Goal: Communication & Community: Answer question/provide support

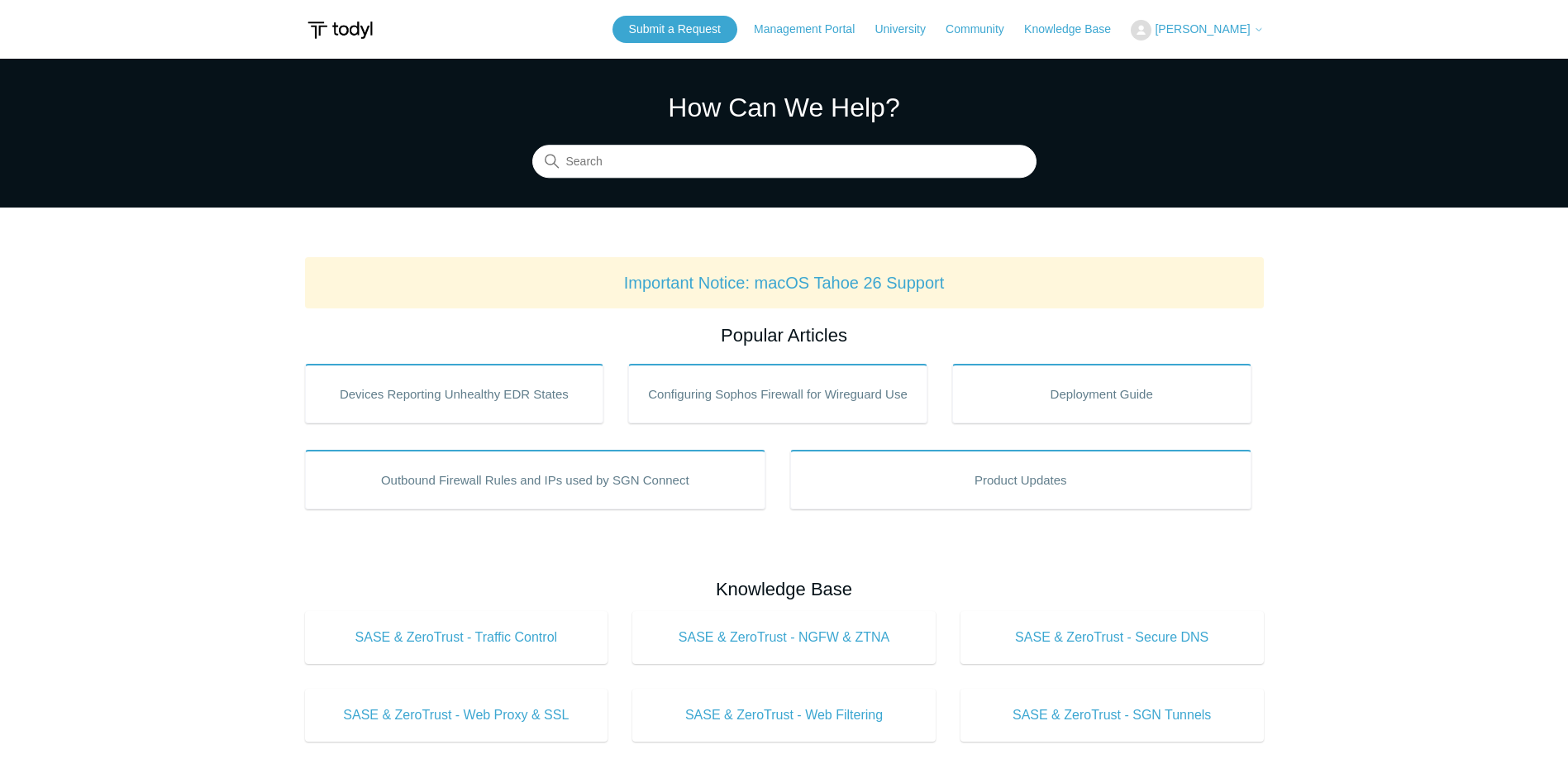
click at [1226, 21] on button "[PERSON_NAME]" at bounding box center [1197, 30] width 133 height 21
click at [1240, 62] on link "My Support Requests" at bounding box center [1212, 65] width 161 height 29
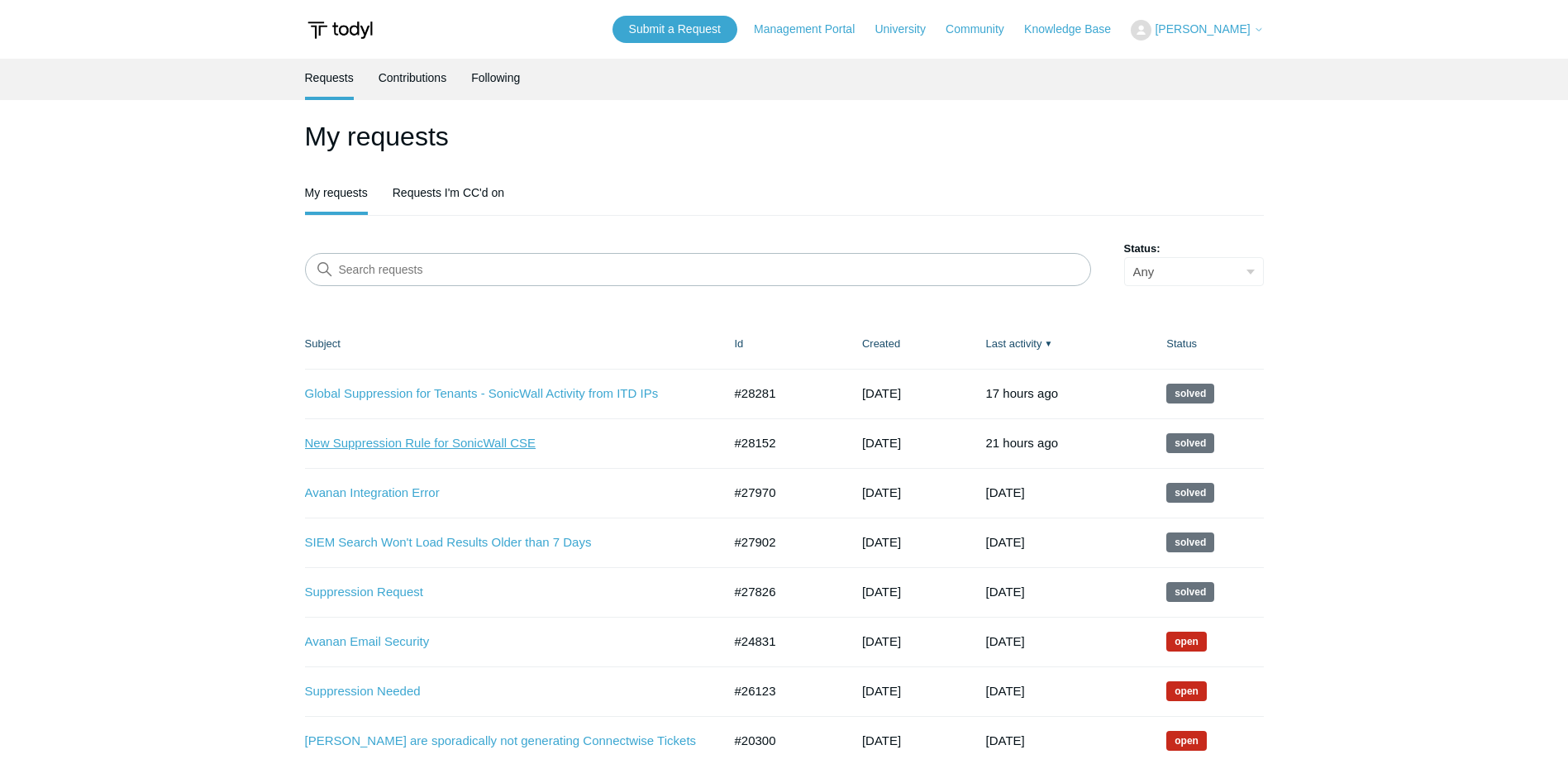
click at [493, 442] on link "New Suppression Rule for SonicWall CSE" at bounding box center [501, 443] width 393 height 19
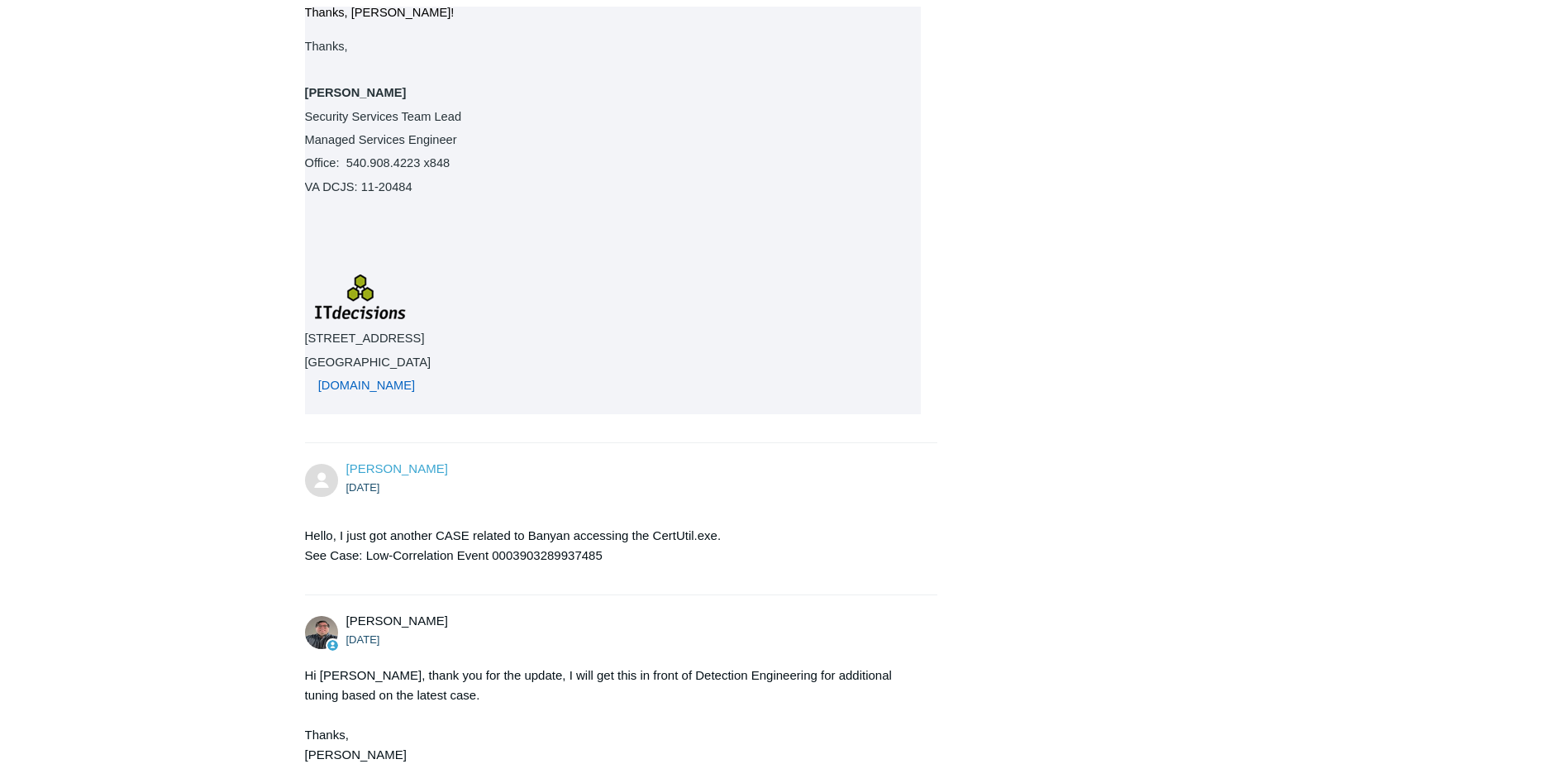
scroll to position [1322, 0]
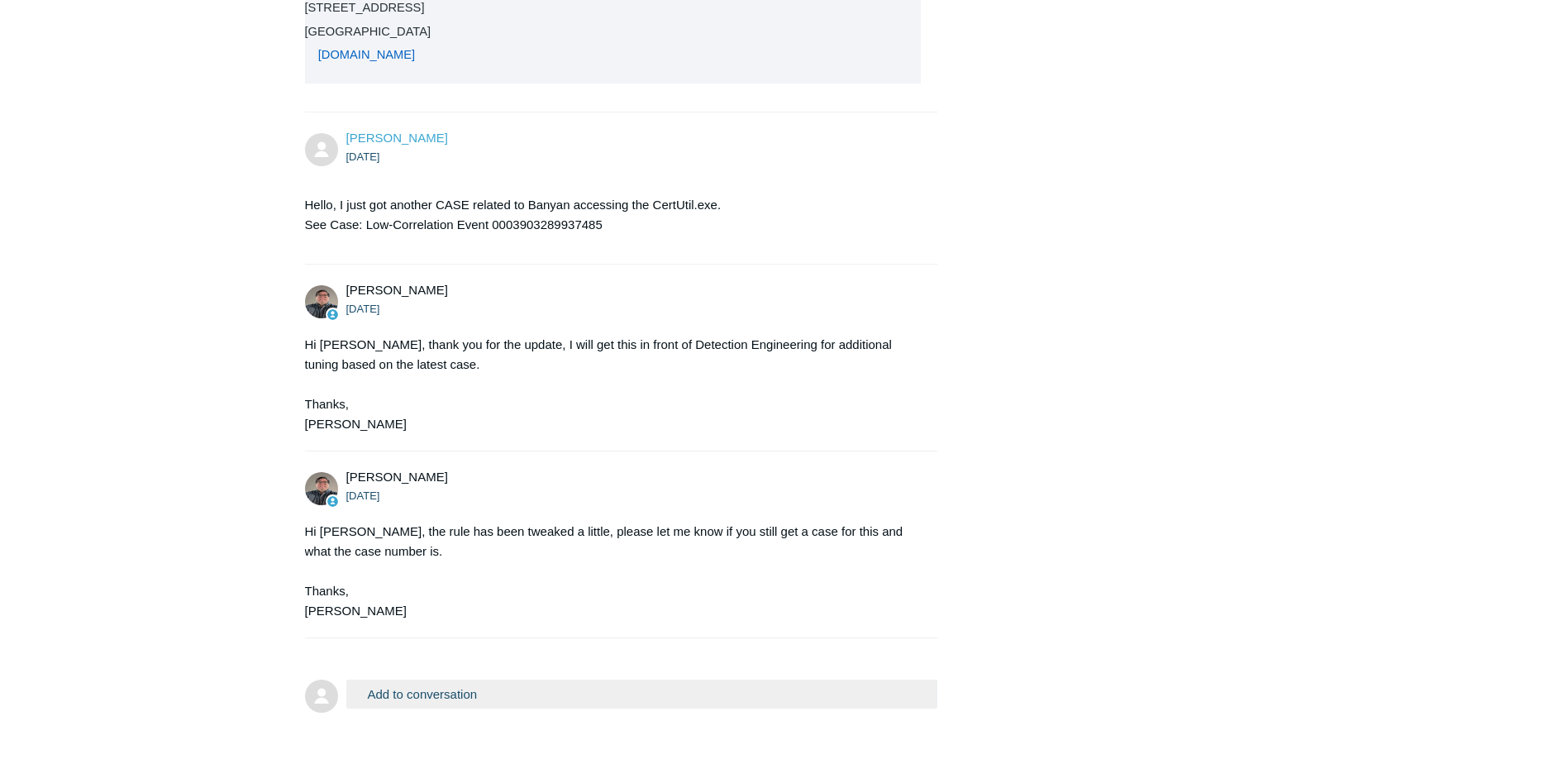
click at [585, 679] on button "Add to conversation" at bounding box center [643, 694] width 592 height 29
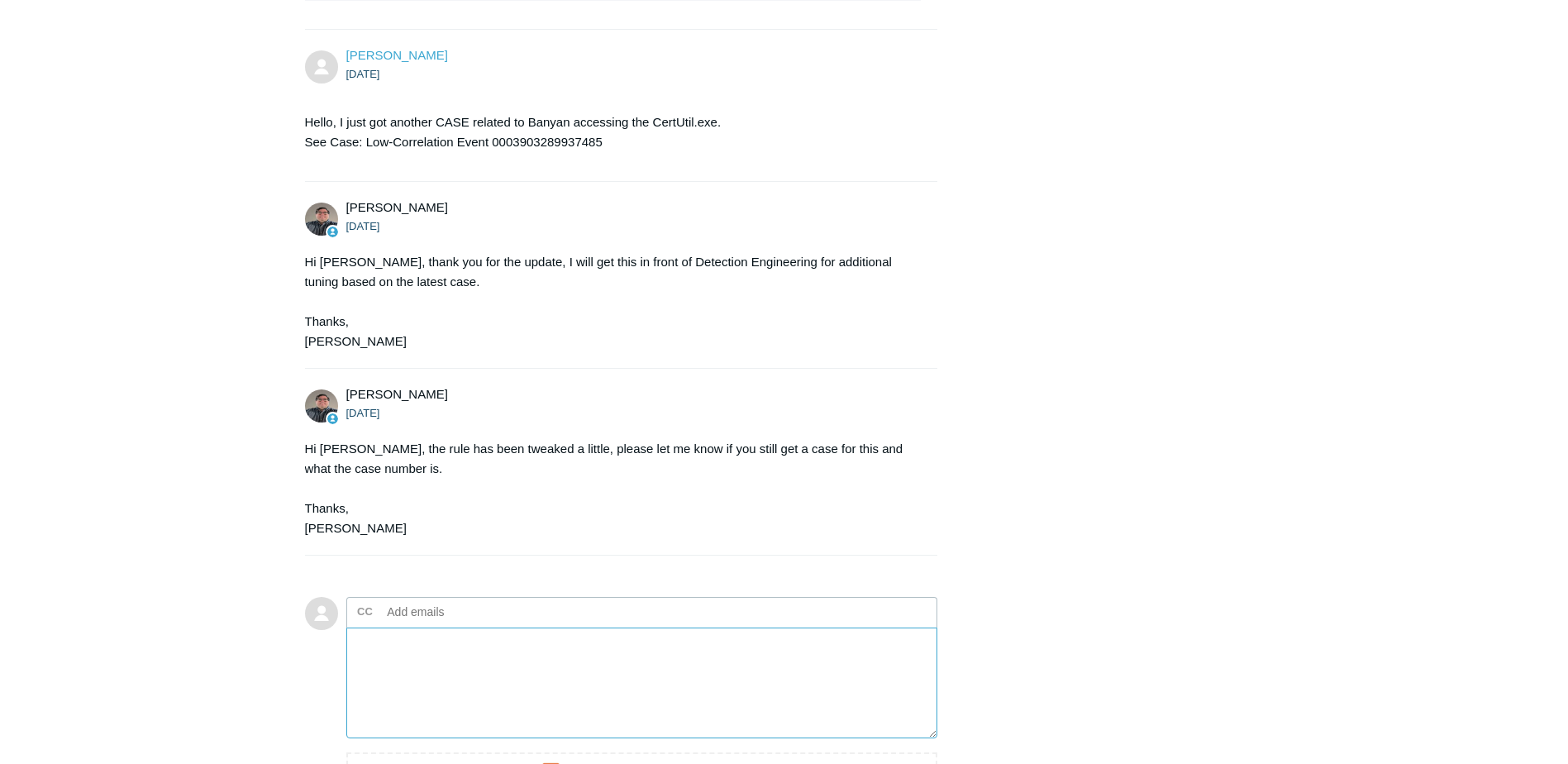
click at [525, 648] on textarea "Add your reply" at bounding box center [643, 683] width 592 height 111
paste textarea "Low-Correlation Event 0038295428881493"
click at [525, 648] on textarea "Matt, We just had another Case popup for Banyan again: Low-Correlation Event 00…" at bounding box center [643, 683] width 592 height 111
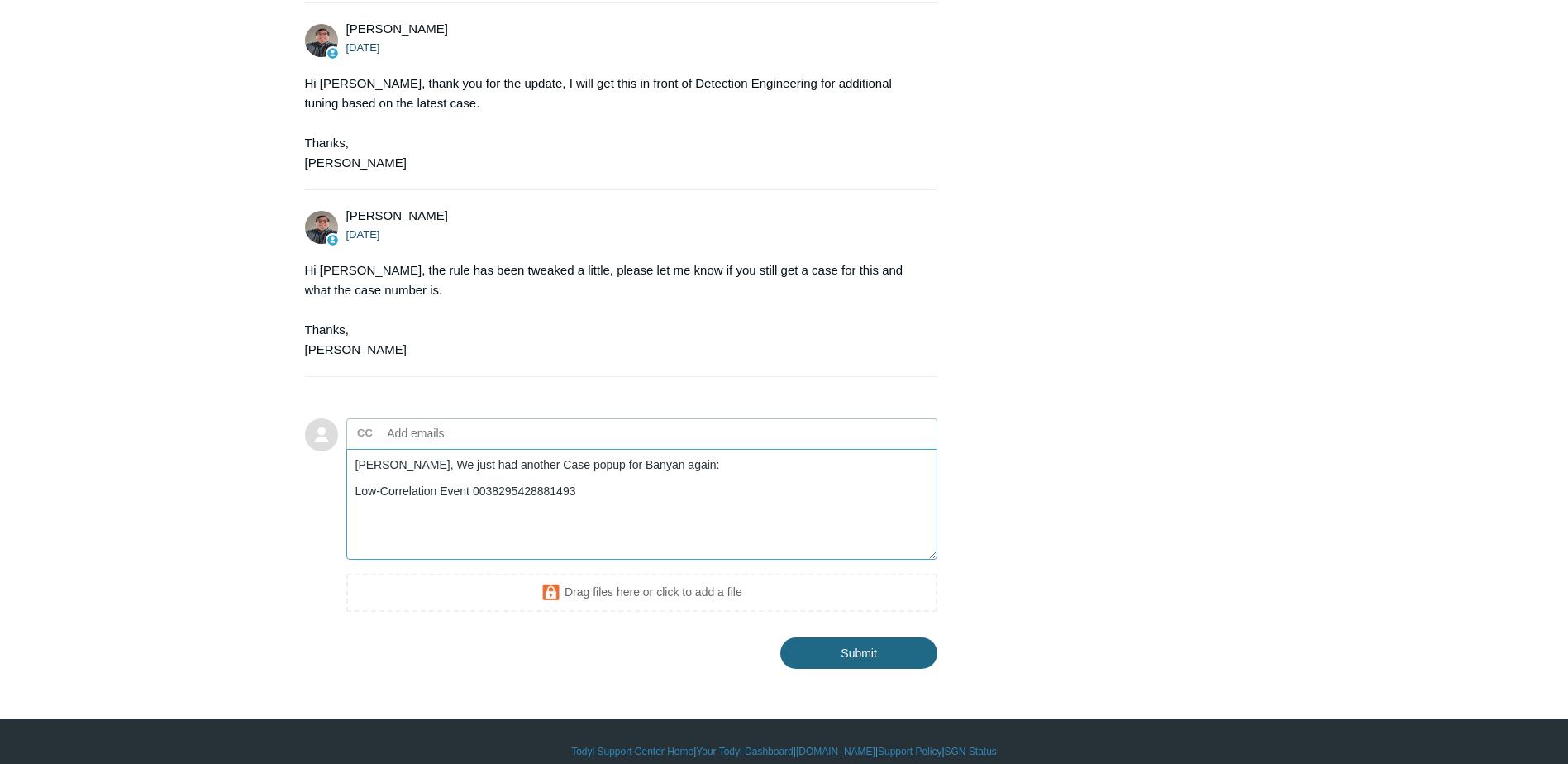
type textarea "Matt, We just had another Case popup for Banyan again: Low-Correlation Event 00…"
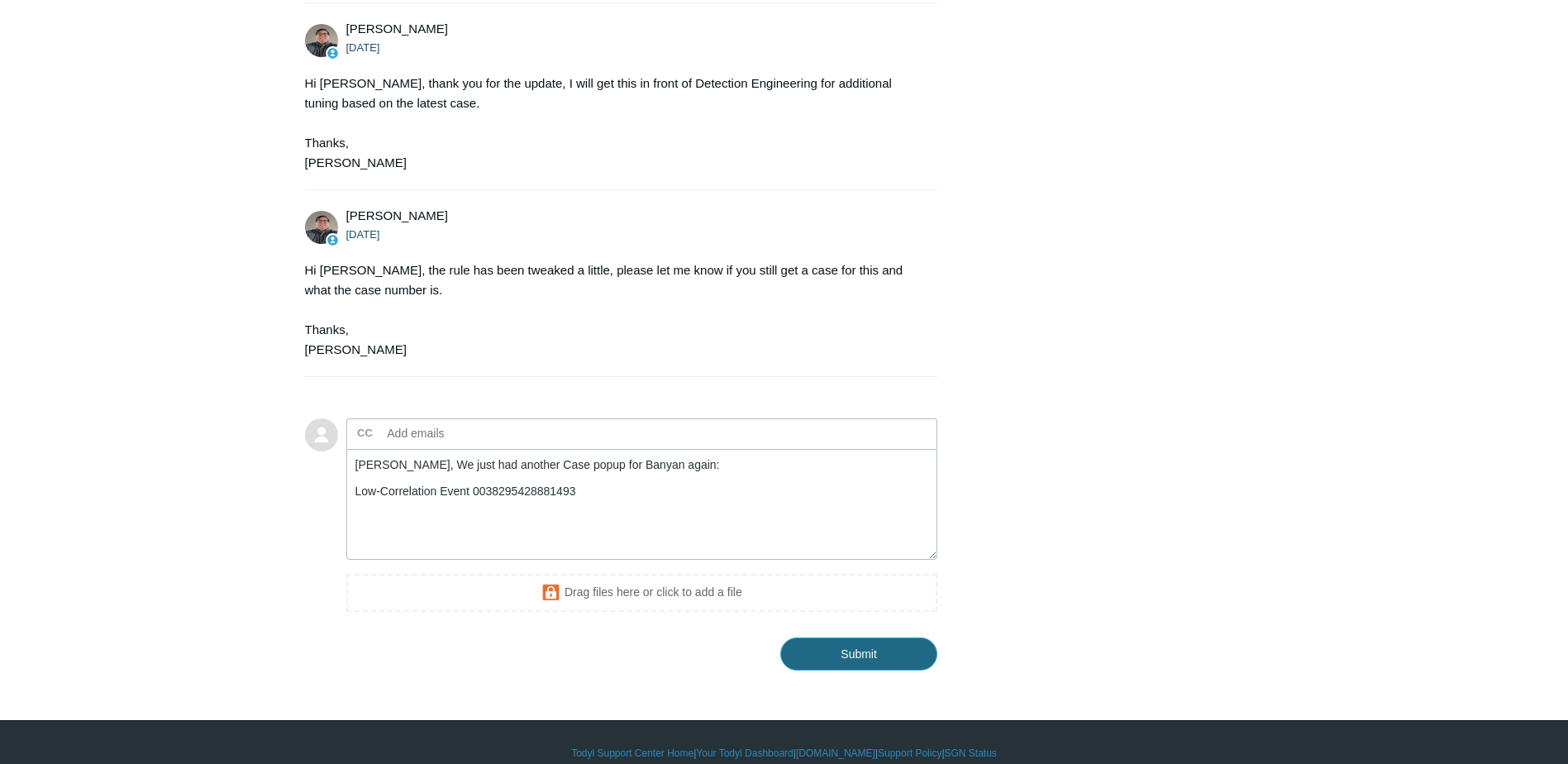
click at [871, 637] on input "Submit" at bounding box center [859, 654] width 157 height 33
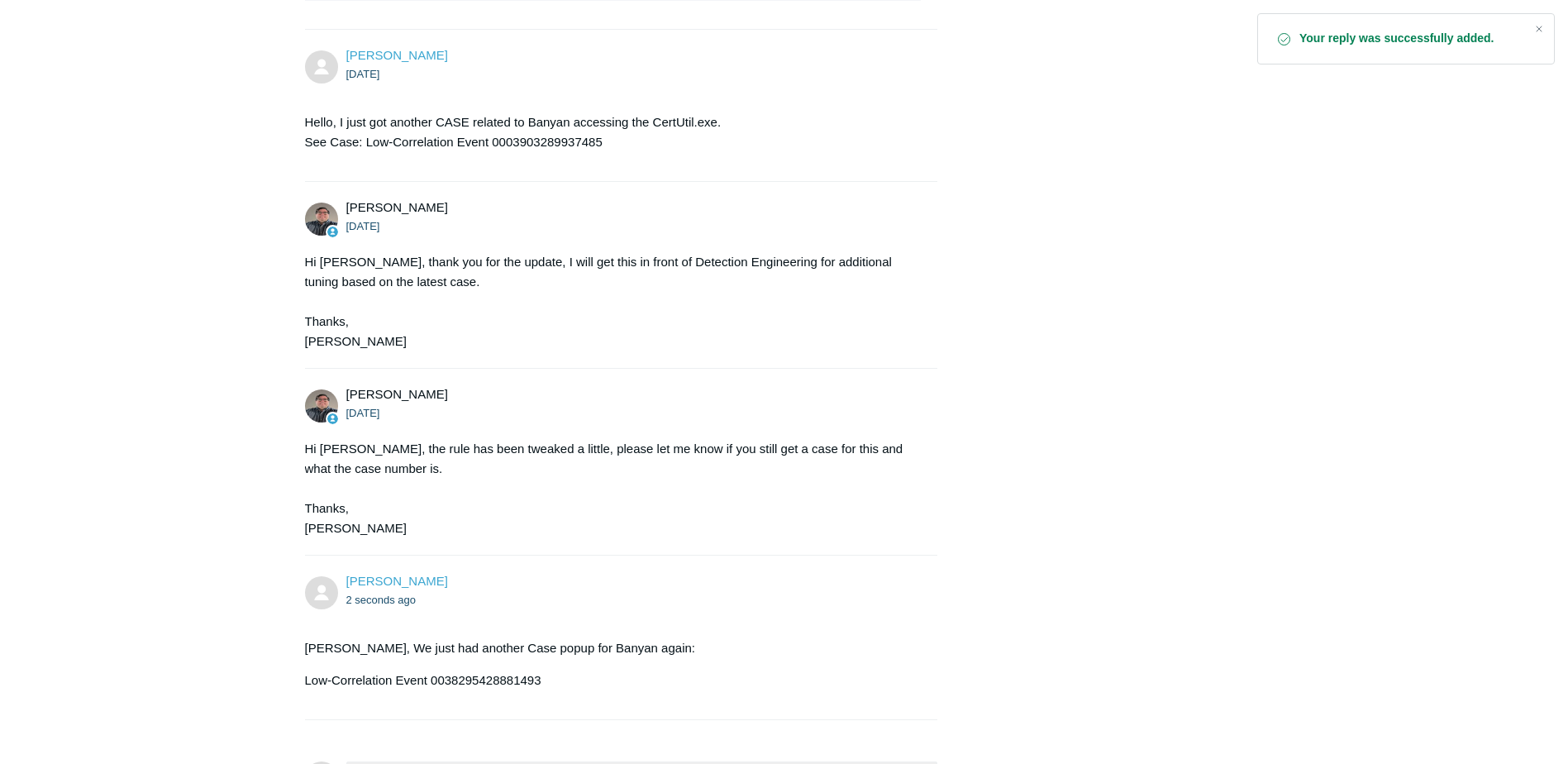
scroll to position [1567, 0]
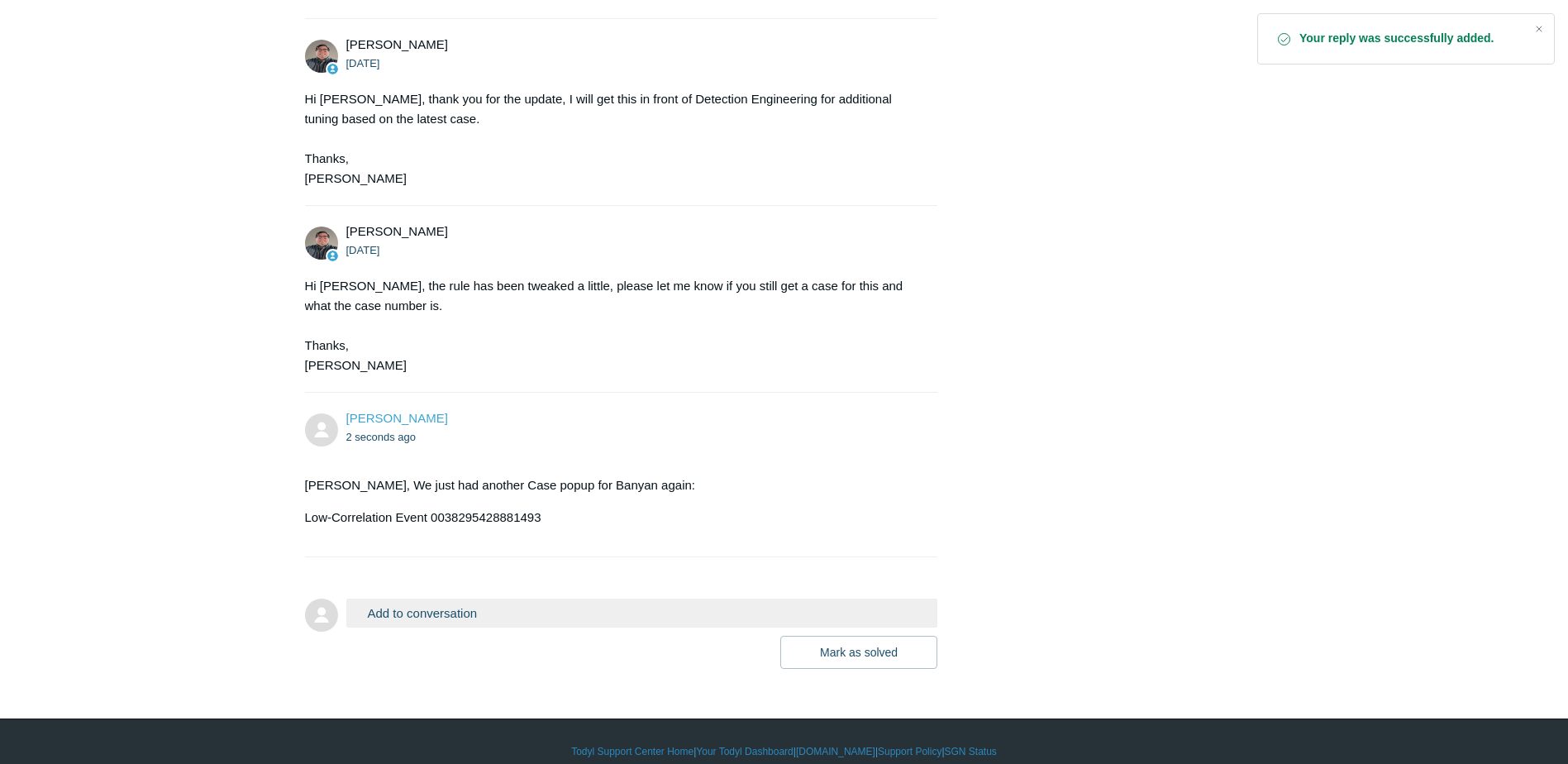
click at [570, 598] on button "Add to conversation" at bounding box center [643, 613] width 592 height 29
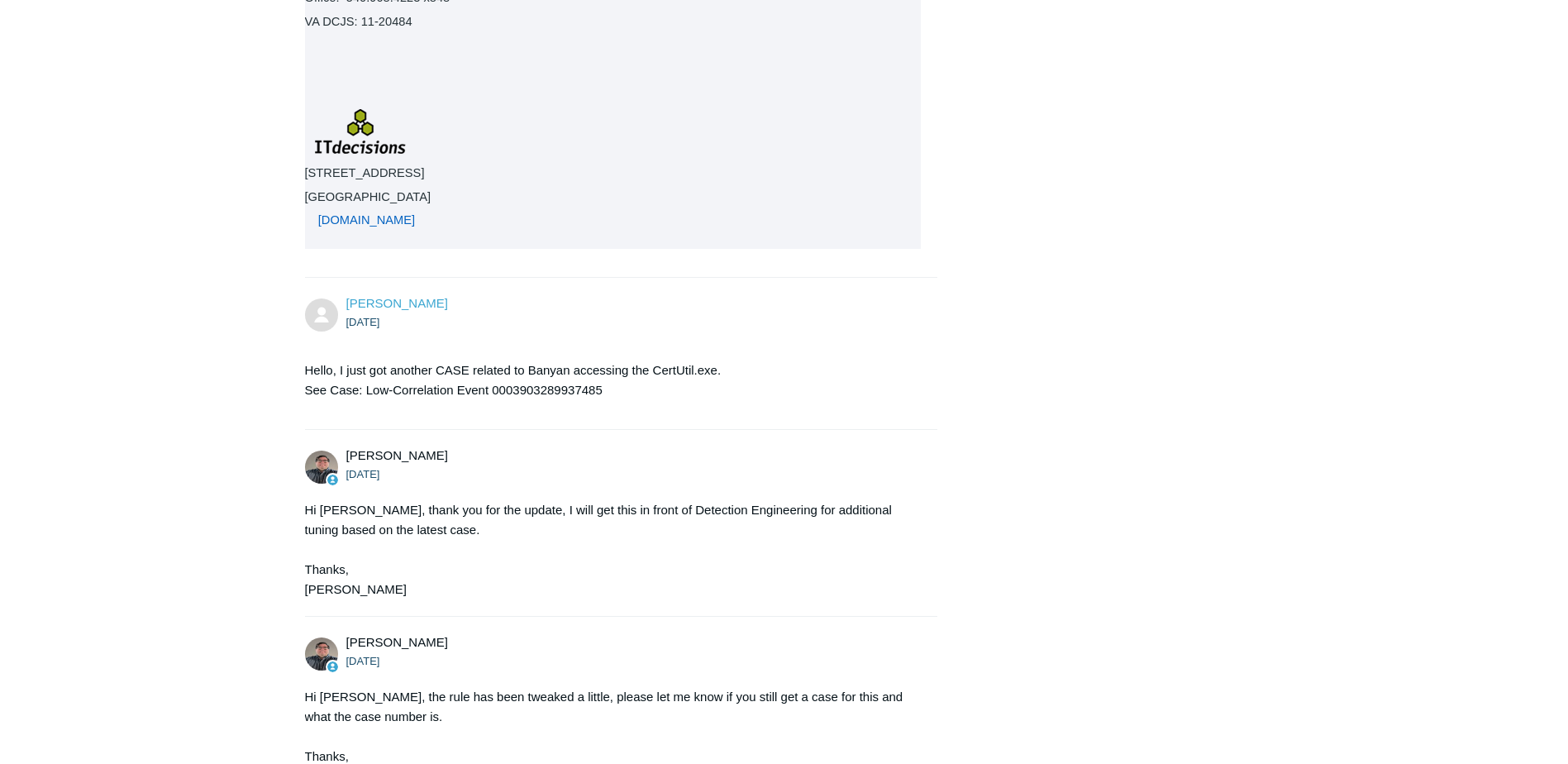
scroll to position [1653, 0]
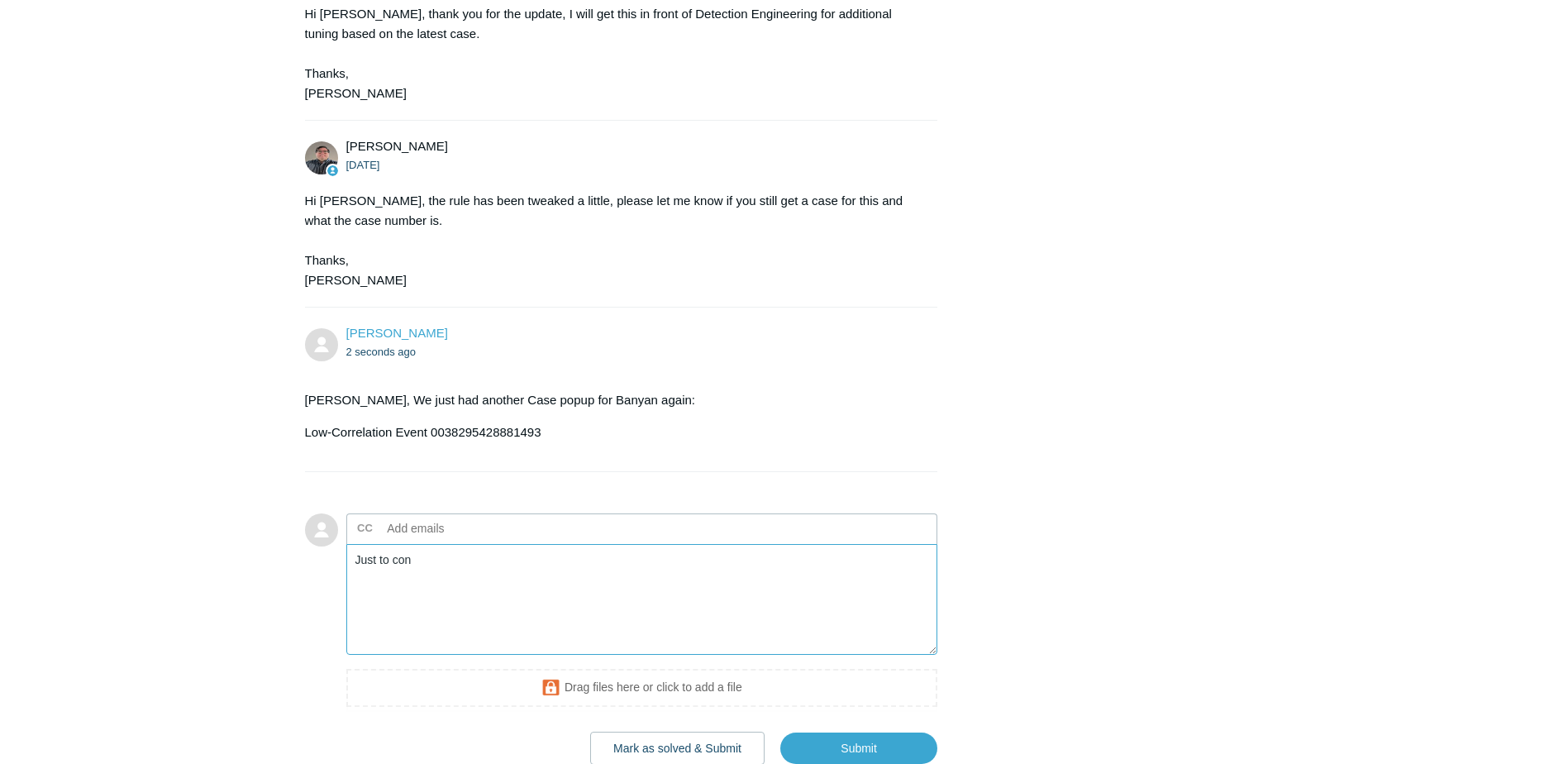
click at [570, 544] on textarea "Just to con" at bounding box center [643, 600] width 592 height 111
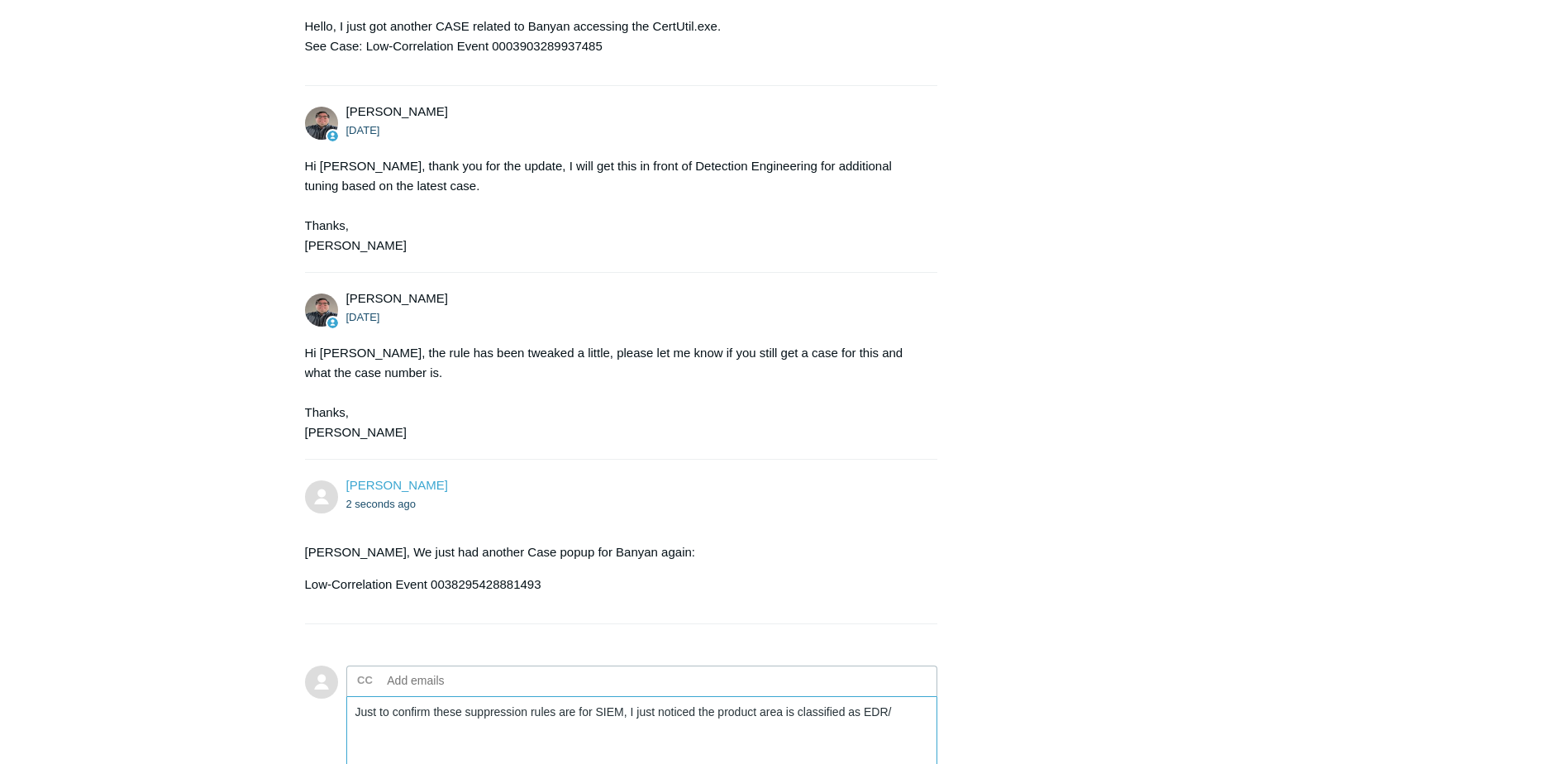
scroll to position [1749, 0]
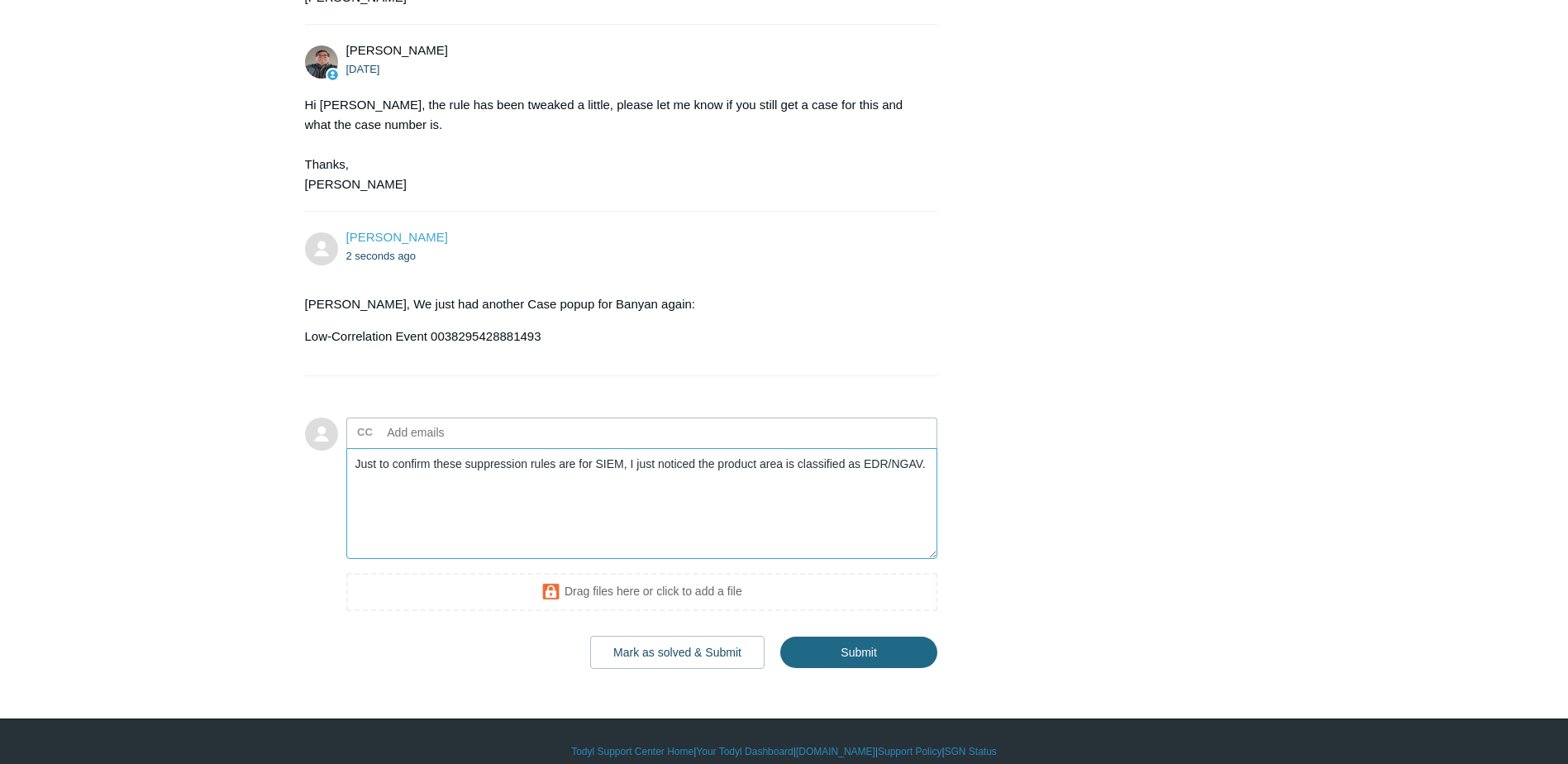
type textarea "Just to confirm these suppression rules are for SIEM, I just noticed the produc…"
click at [872, 639] on input "Submit" at bounding box center [859, 653] width 157 height 33
